Goal: Task Accomplishment & Management: Manage account settings

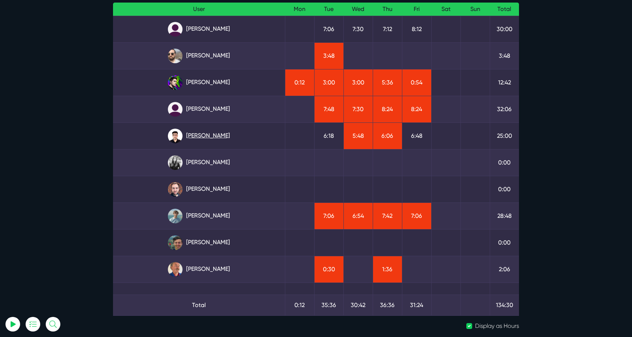
scroll to position [77, 0]
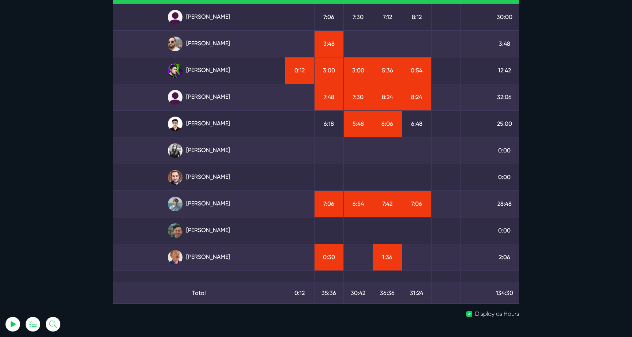
click at [210, 207] on link "Matt Jones" at bounding box center [199, 204] width 160 height 15
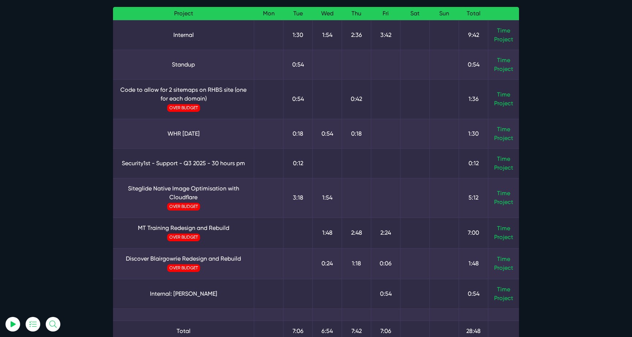
scroll to position [112, 0]
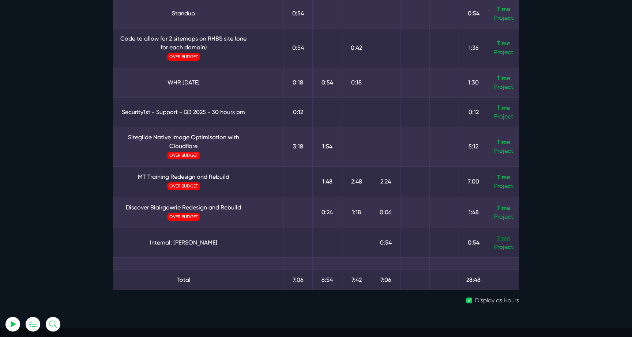
click at [506, 239] on link "Time" at bounding box center [503, 238] width 13 height 7
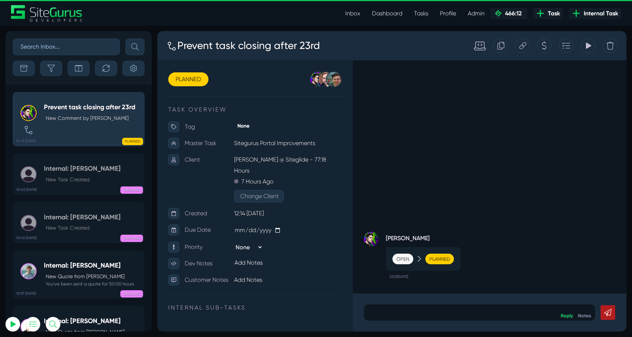
click at [352, 15] on link "Inbox" at bounding box center [352, 13] width 27 height 15
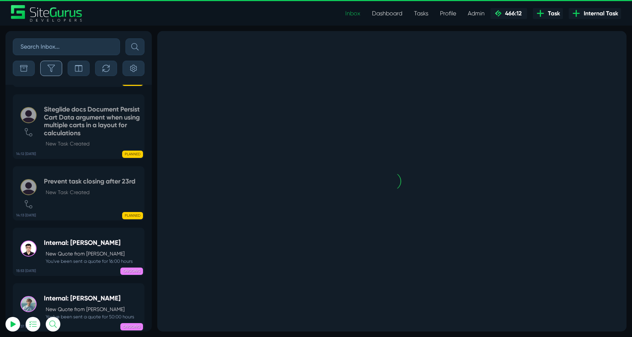
click at [50, 68] on icon "button" at bounding box center [51, 68] width 7 height 7
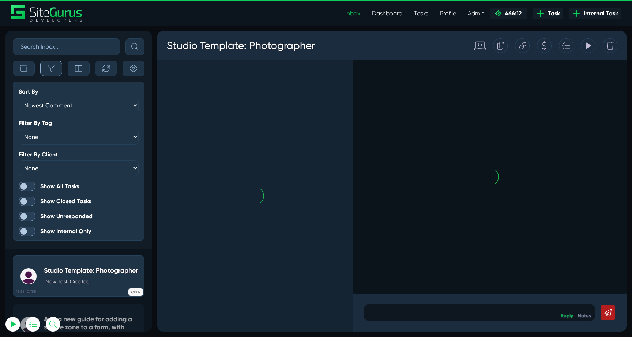
scroll to position [-1967, 0]
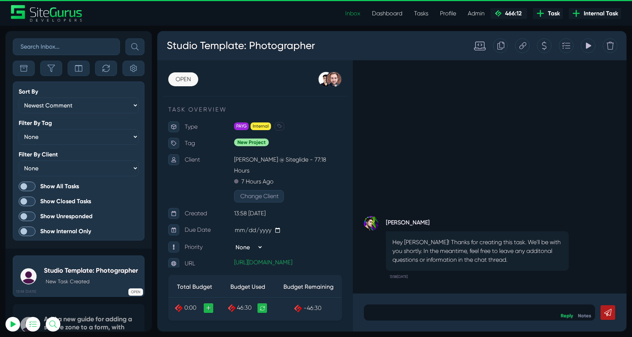
click at [28, 182] on span at bounding box center [27, 187] width 17 height 10
click at [0, 0] on input "Show All Tasks" at bounding box center [0, 0] width 0 height 0
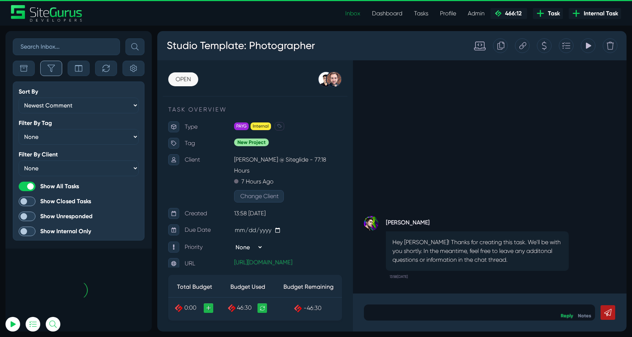
click at [50, 69] on icon "button" at bounding box center [51, 68] width 7 height 7
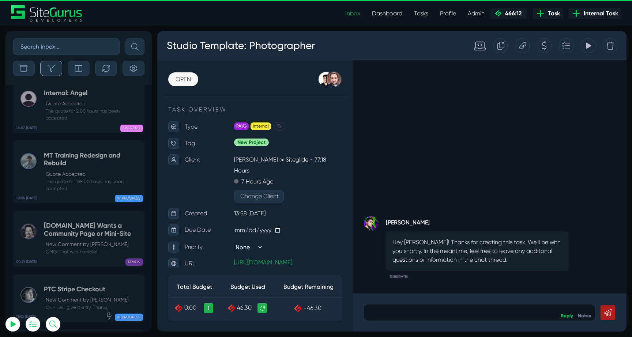
scroll to position [-29210, 0]
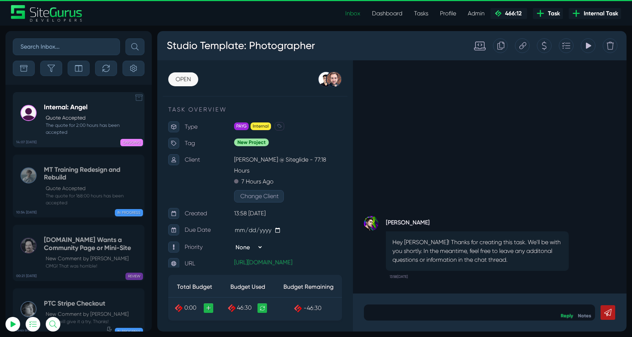
click at [56, 124] on small "The quote for 2:00 hours has been accepted" at bounding box center [92, 129] width 97 height 14
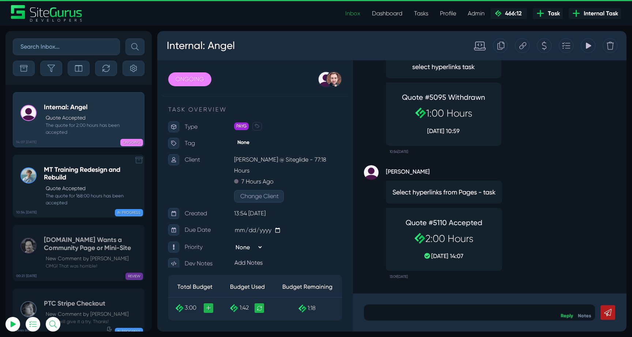
click at [60, 179] on h5 "MT Training Redesign and Rebuild" at bounding box center [92, 174] width 97 height 16
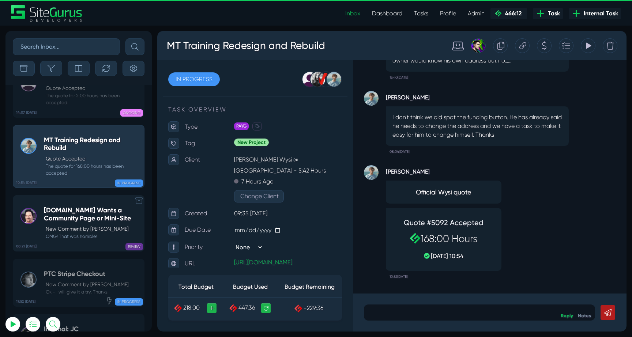
click at [64, 207] on h5 "[DOMAIN_NAME] Wants a Community Page or Mini-Site" at bounding box center [92, 215] width 97 height 16
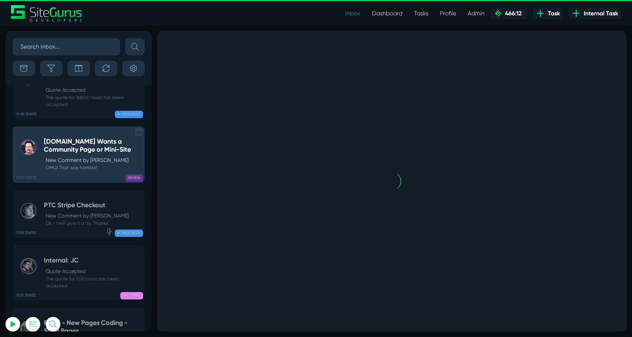
scroll to position [-29078, 0]
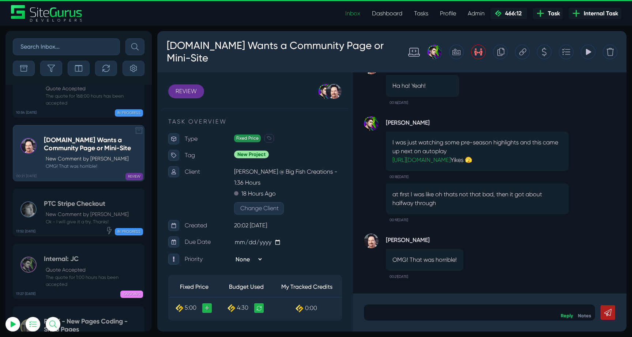
click at [64, 211] on p "New Comment by [PERSON_NAME]" at bounding box center [87, 215] width 83 height 8
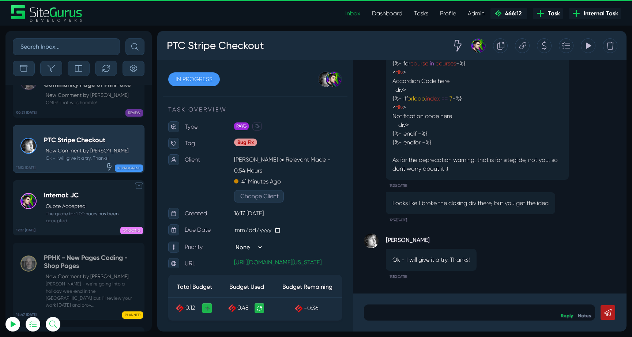
click at [49, 192] on h5 "Internal: JC" at bounding box center [92, 196] width 97 height 8
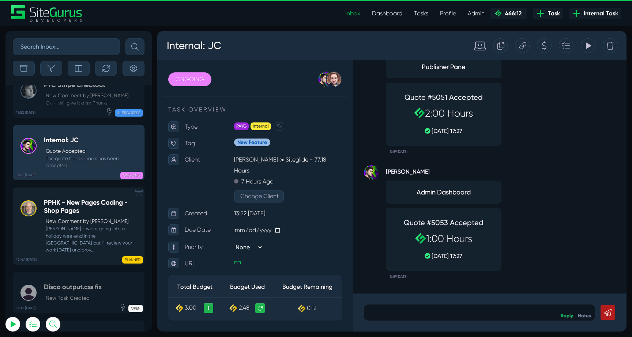
click at [53, 199] on div "PPHK - New Pages Coding - Shop Pages New Comment by [PERSON_NAME] - we're going…" at bounding box center [92, 226] width 97 height 54
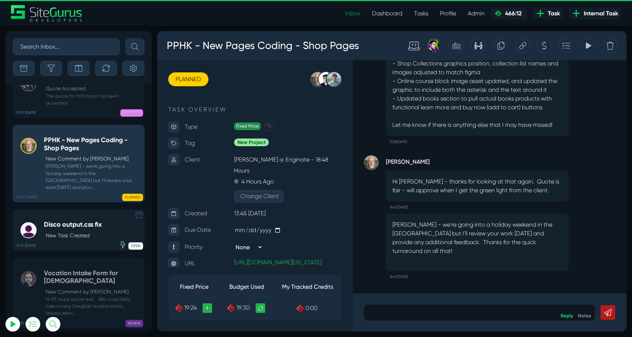
click at [87, 232] on p "New Task Created" at bounding box center [74, 236] width 56 height 8
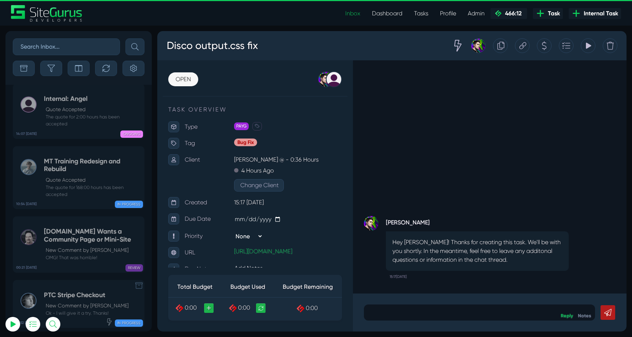
scroll to position [-29210, 0]
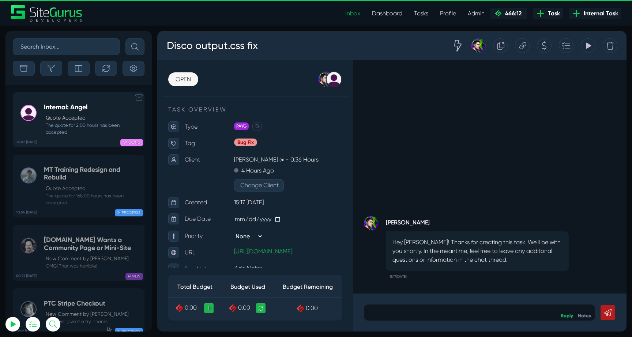
click at [70, 125] on small "The quote for 2:00 hours has been accepted" at bounding box center [92, 129] width 97 height 14
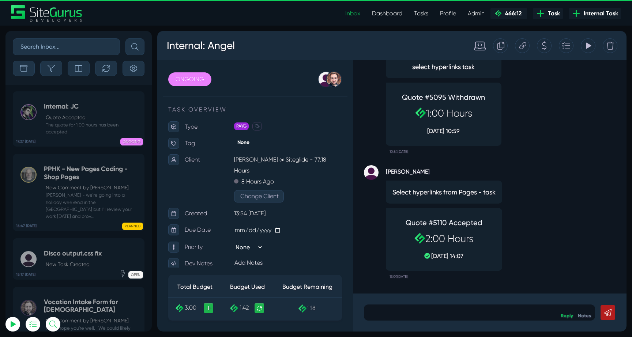
scroll to position [-28874, 0]
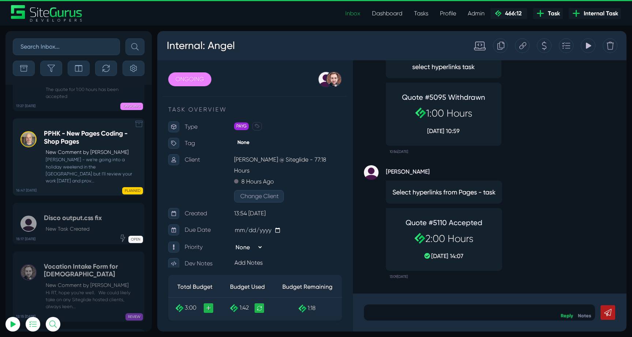
click at [76, 156] on small "[PERSON_NAME] - we're going into a holiday weekend in the [GEOGRAPHIC_DATA] but…" at bounding box center [92, 170] width 97 height 28
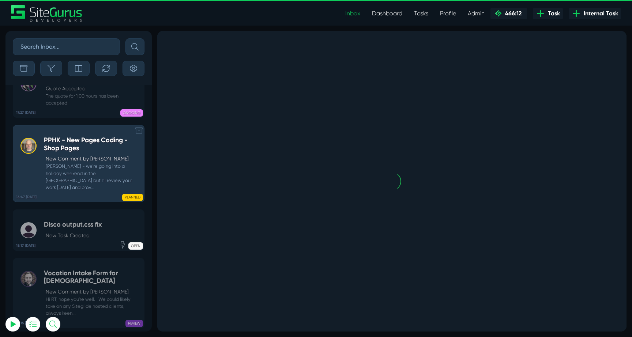
scroll to position [-28896, 0]
